Goal: Check status: Check status

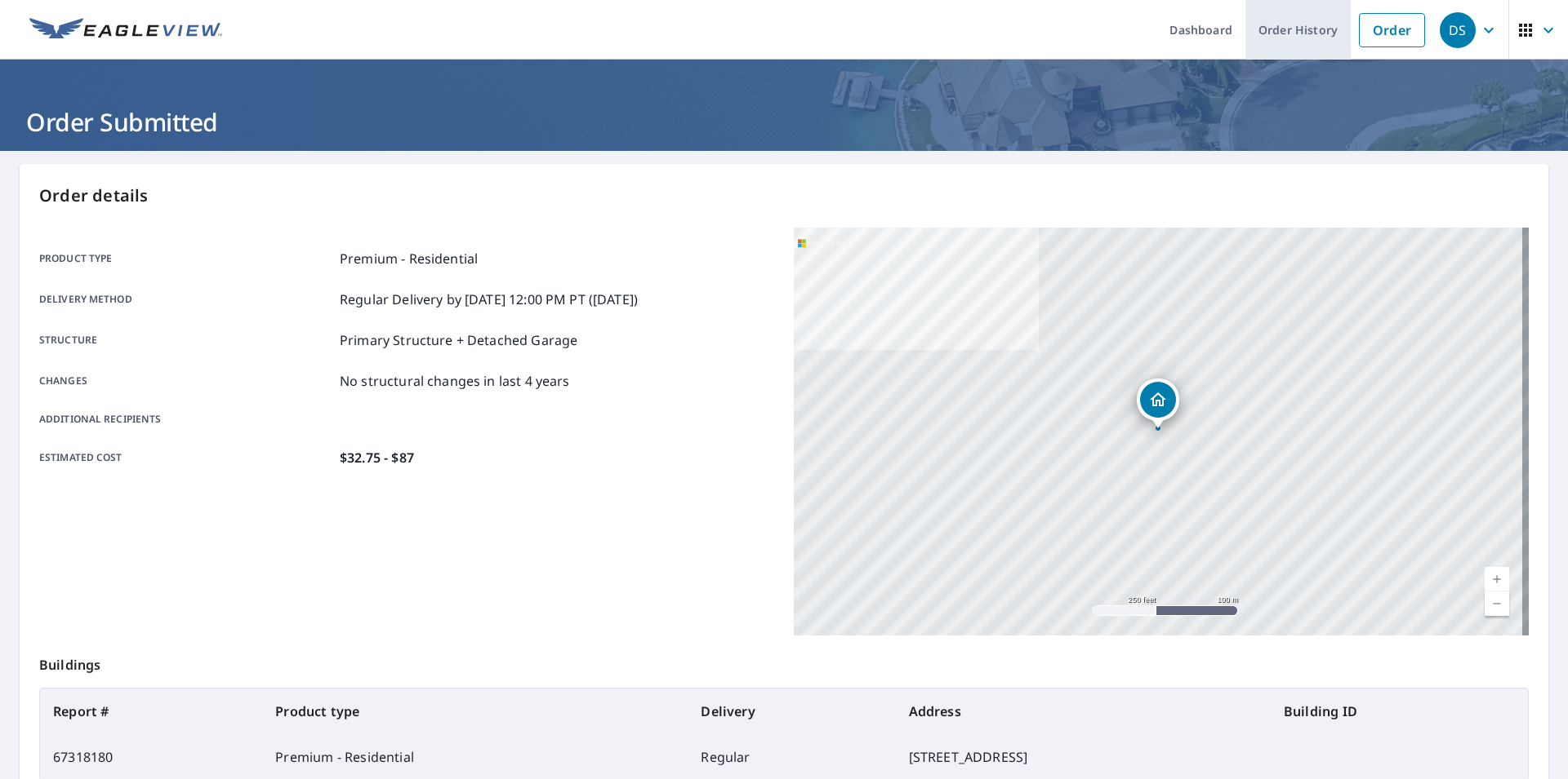
click at [1271, 33] on link "Order History" at bounding box center [1298, 29] width 106 height 60
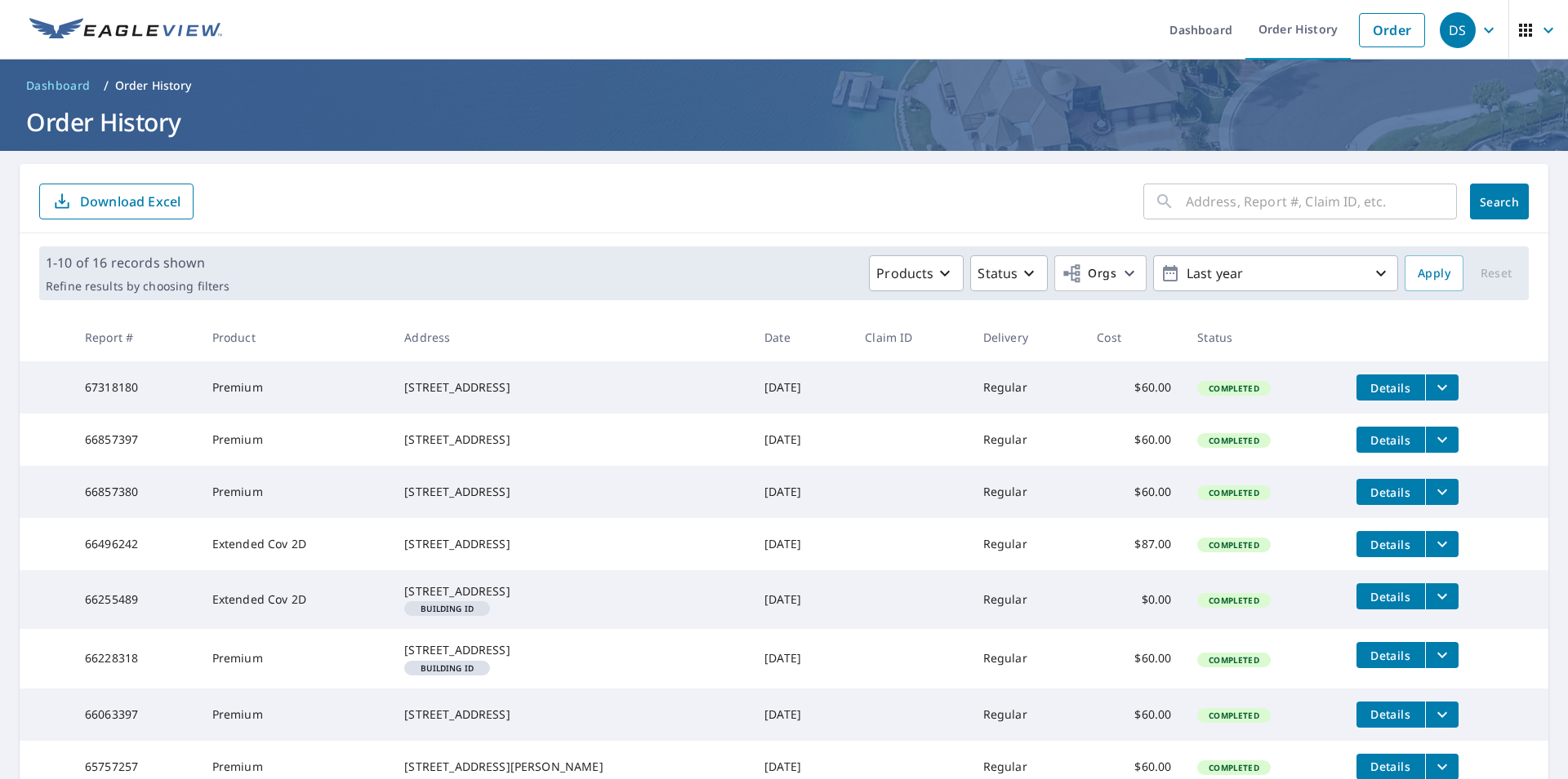
click at [1187, 191] on input "text" at bounding box center [1321, 201] width 271 height 46
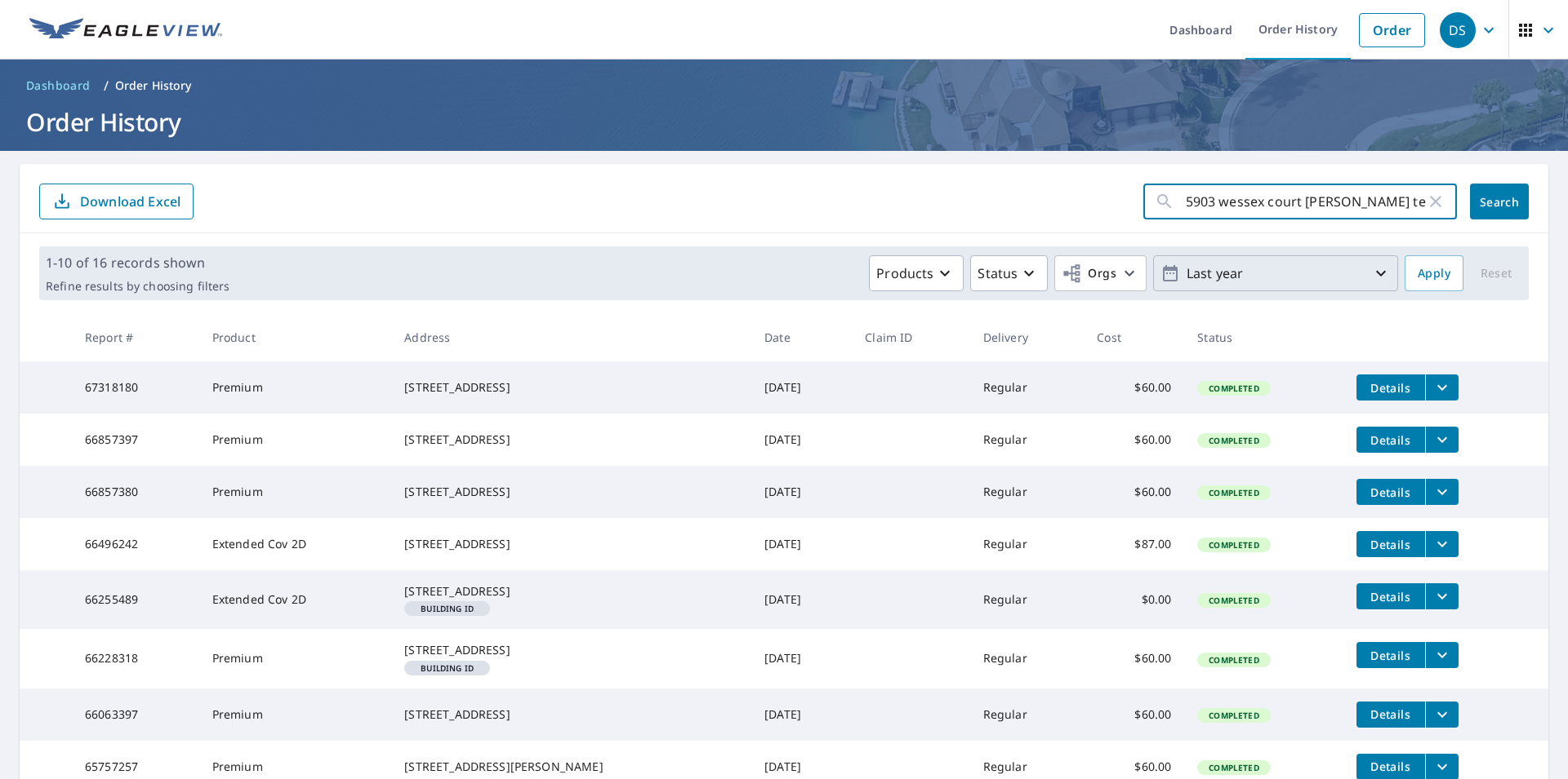
type input "[STREET_ADDRESS][PERSON_NAME][US_STATE]"
click button "Search" at bounding box center [1499, 201] width 59 height 36
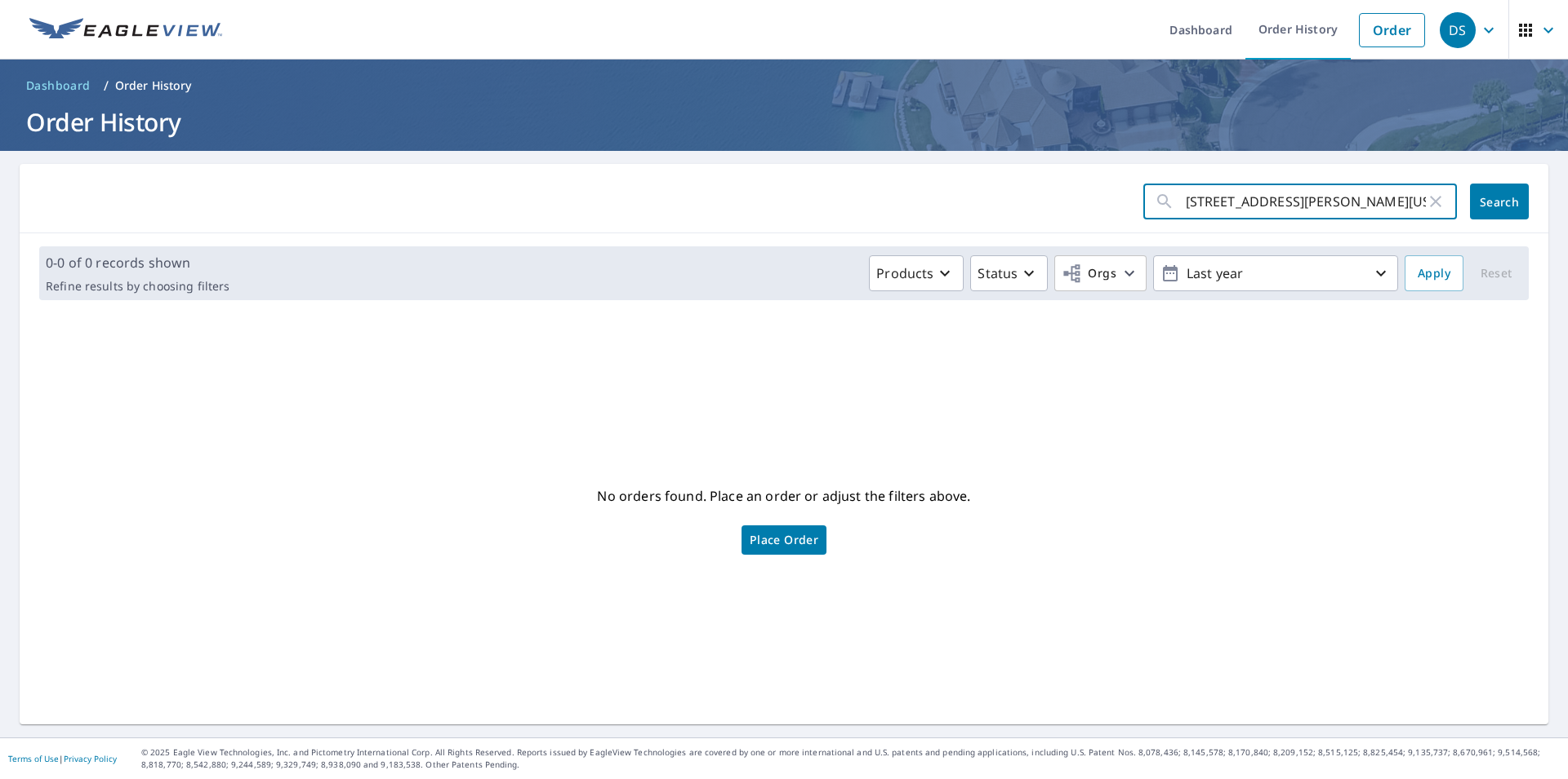
drag, startPoint x: 1378, startPoint y: 196, endPoint x: 1173, endPoint y: 214, distance: 205.8
click at [1186, 214] on input "[STREET_ADDRESS][PERSON_NAME][US_STATE]" at bounding box center [1305, 201] width 240 height 46
click at [1252, 201] on input "[STREET_ADDRESS][PERSON_NAME][US_STATE]" at bounding box center [1305, 201] width 240 height 46
type input "5903 wessex"
click at [1483, 207] on span "Search" at bounding box center [1499, 201] width 33 height 16
